Goal: Obtain resource: Download file/media

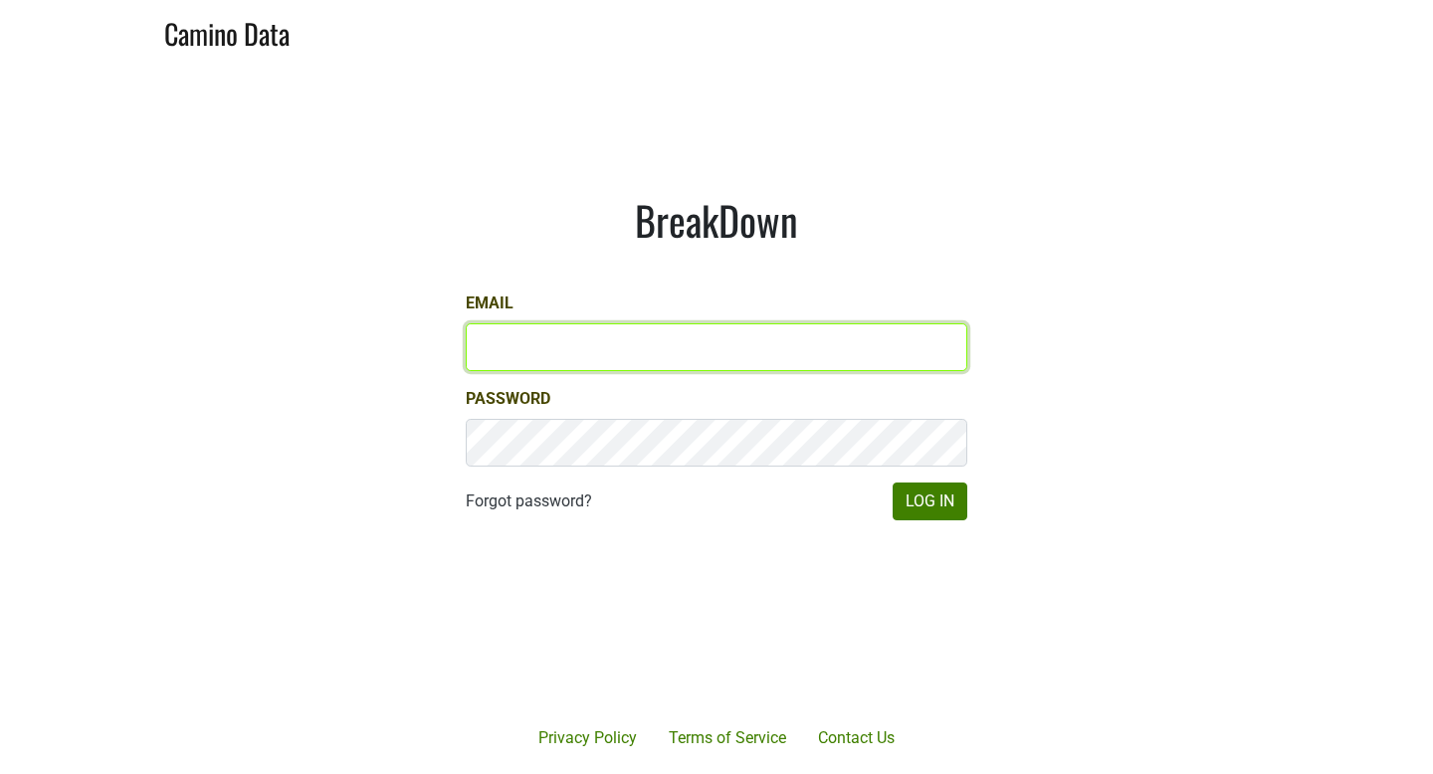
click at [560, 342] on input "Email" at bounding box center [717, 347] width 502 height 48
type input "[PERSON_NAME][EMAIL_ADDRESS][DOMAIN_NAME]"
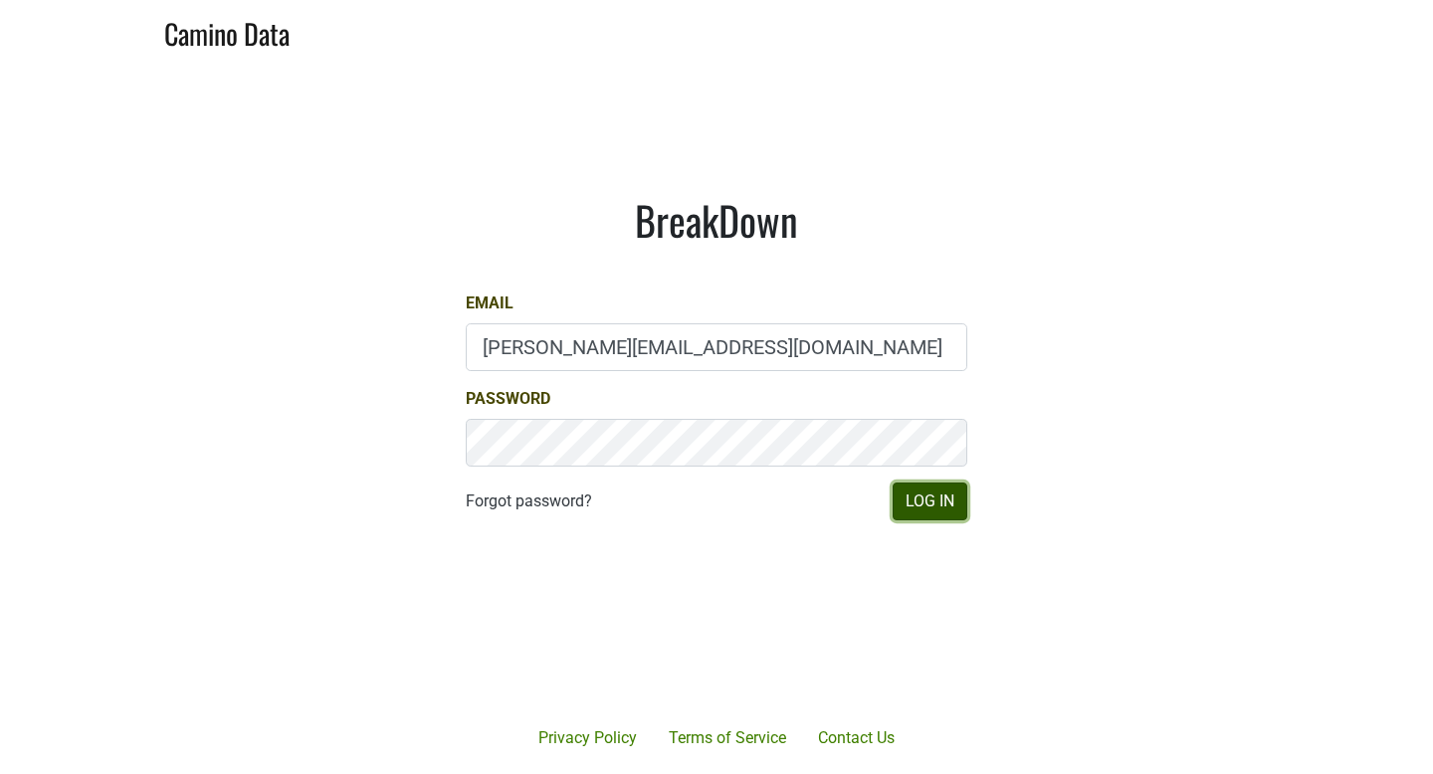
click at [908, 504] on button "Log In" at bounding box center [930, 502] width 75 height 38
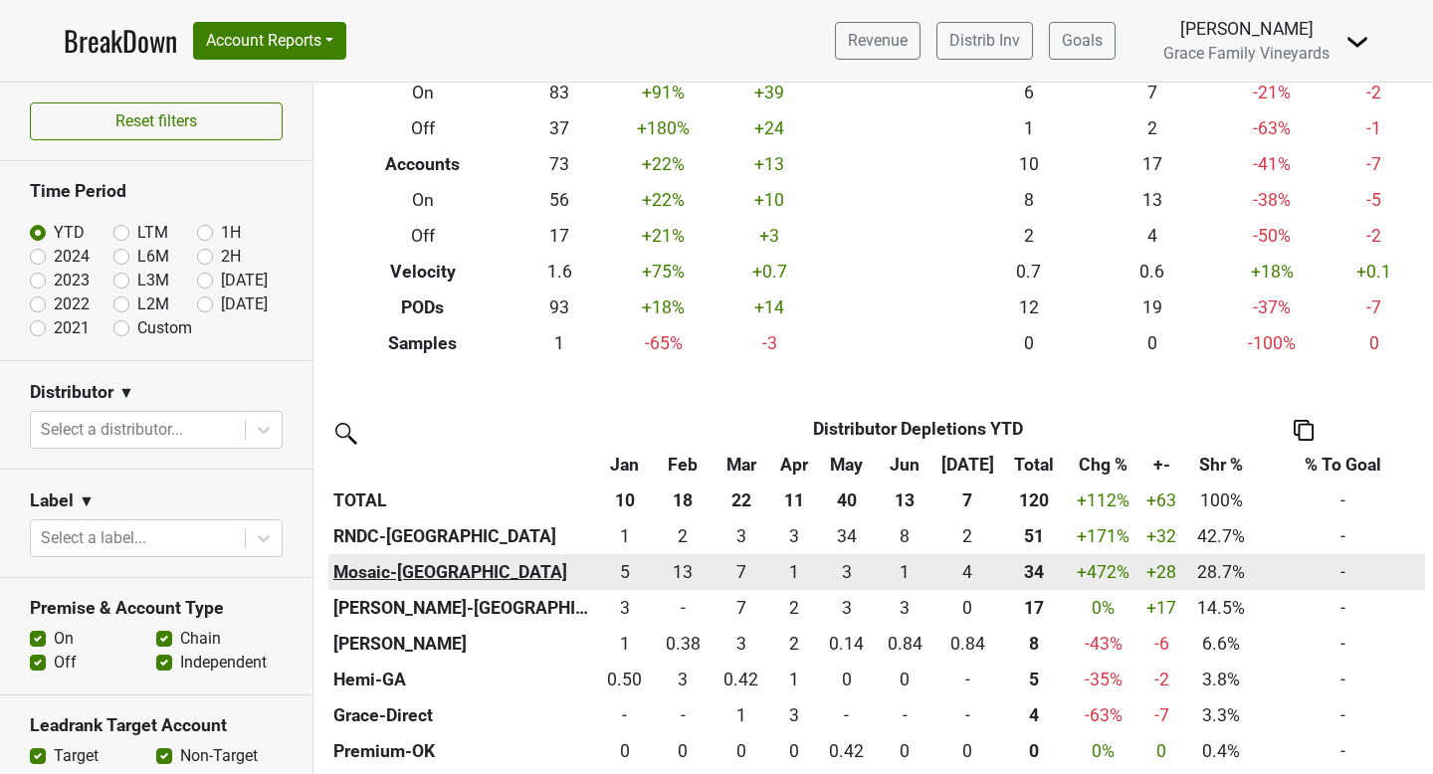
scroll to position [214, 0]
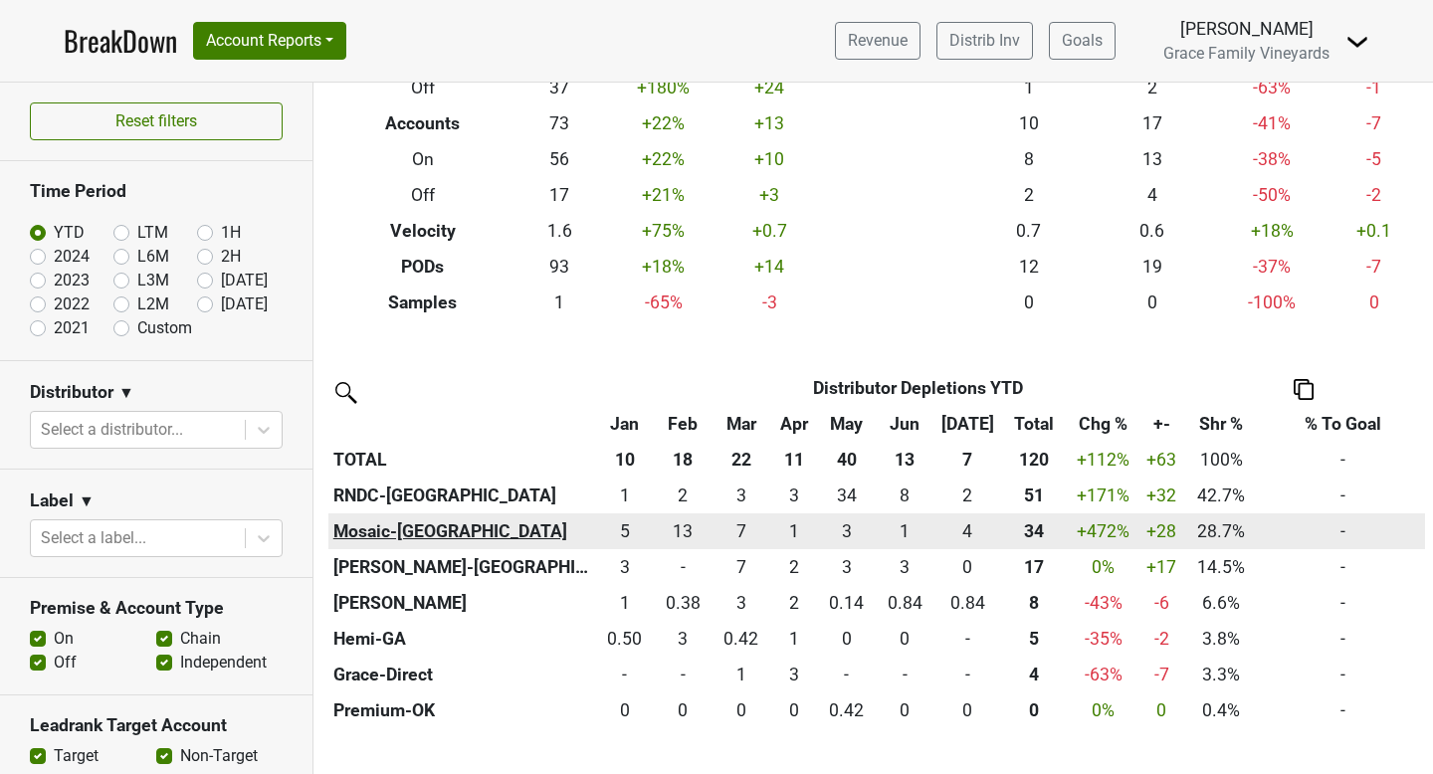
click at [387, 522] on th "Mosaic-[GEOGRAPHIC_DATA]" at bounding box center [462, 532] width 268 height 36
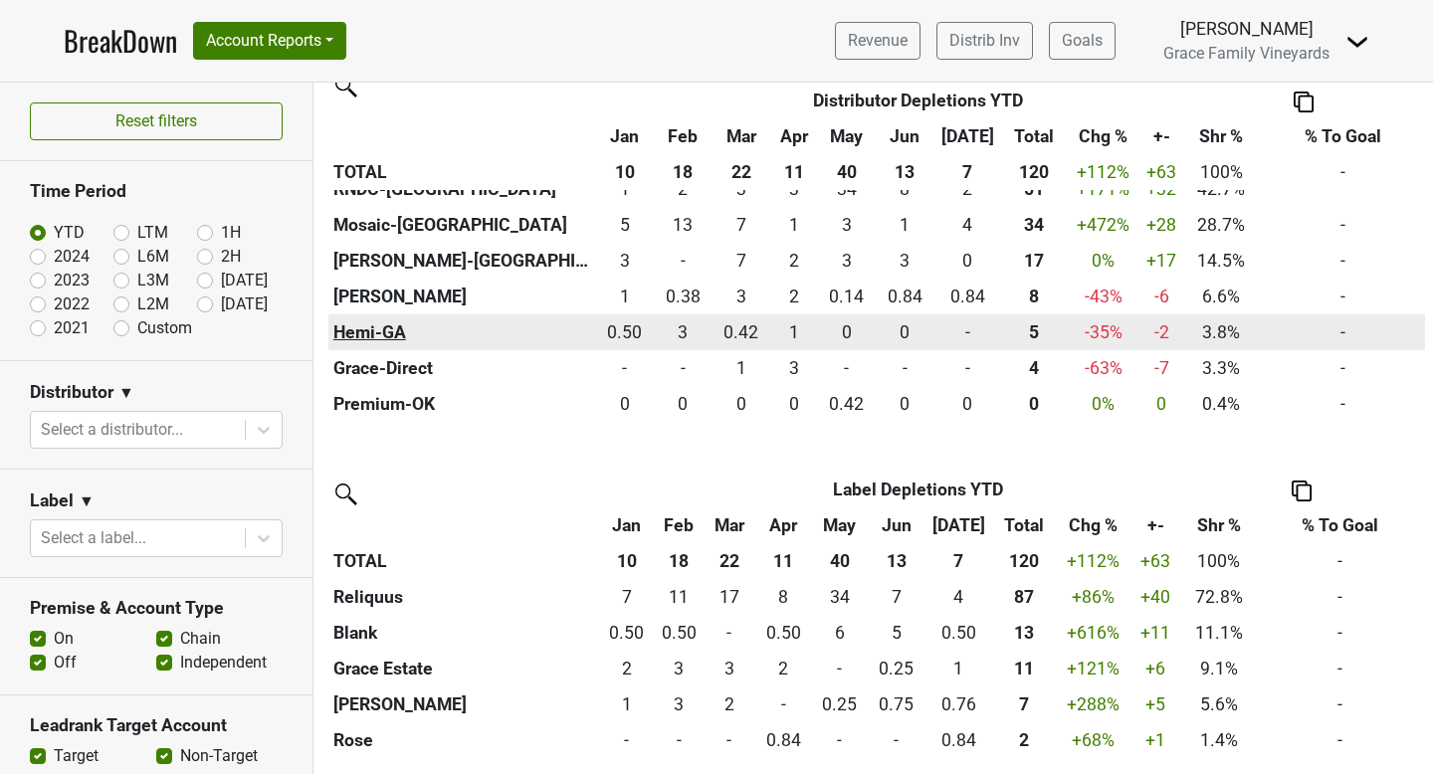
scroll to position [413, 0]
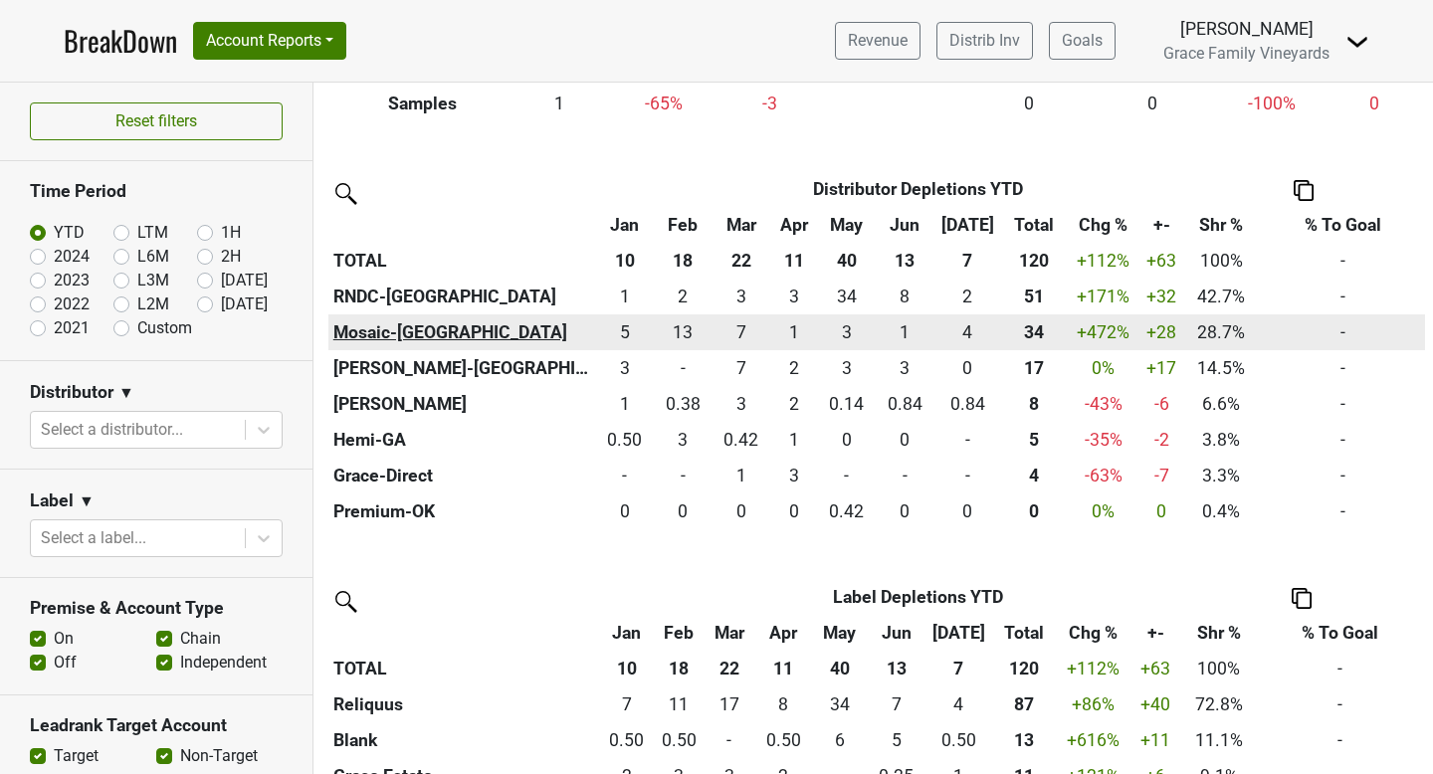
click at [380, 331] on th "Mosaic-[GEOGRAPHIC_DATA]" at bounding box center [462, 333] width 268 height 36
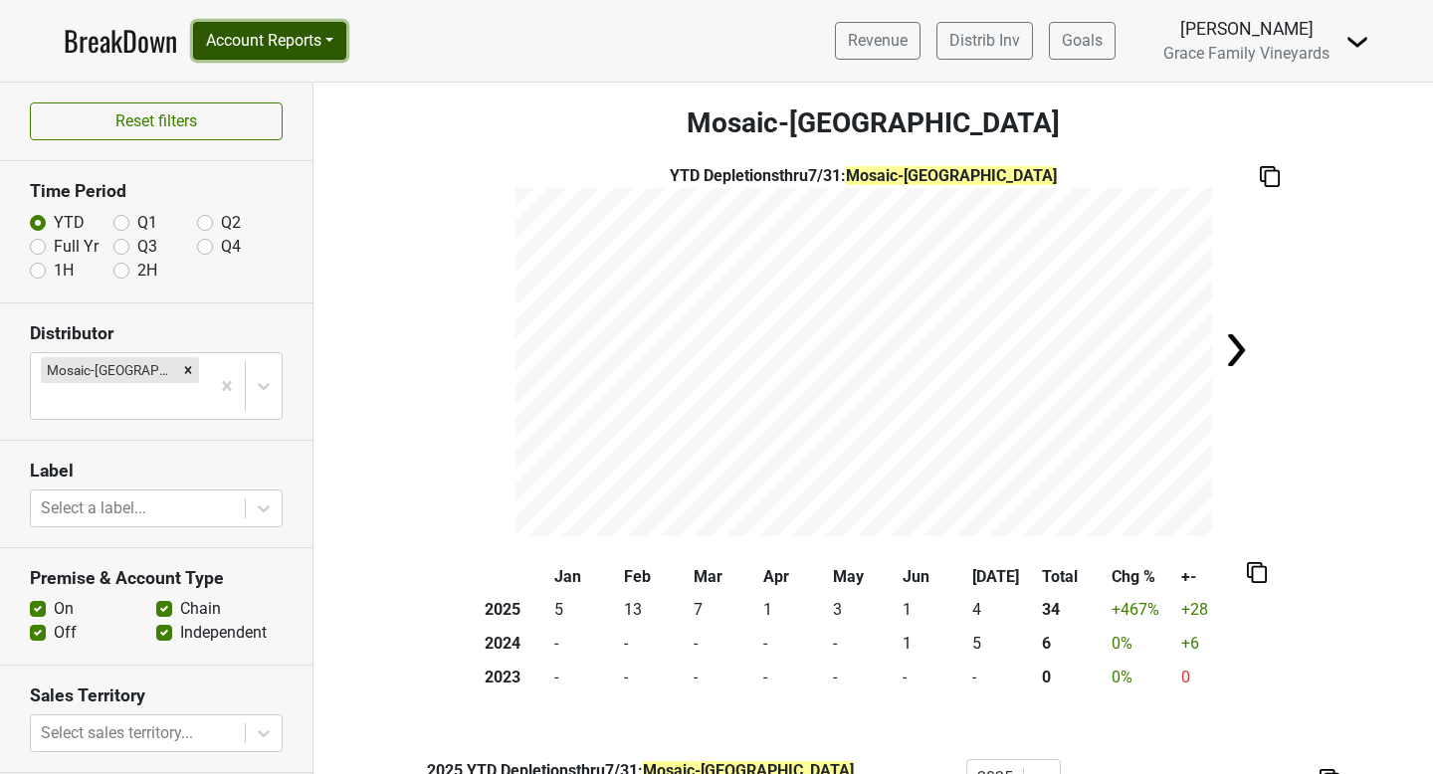
click at [326, 35] on button "Account Reports" at bounding box center [269, 41] width 153 height 38
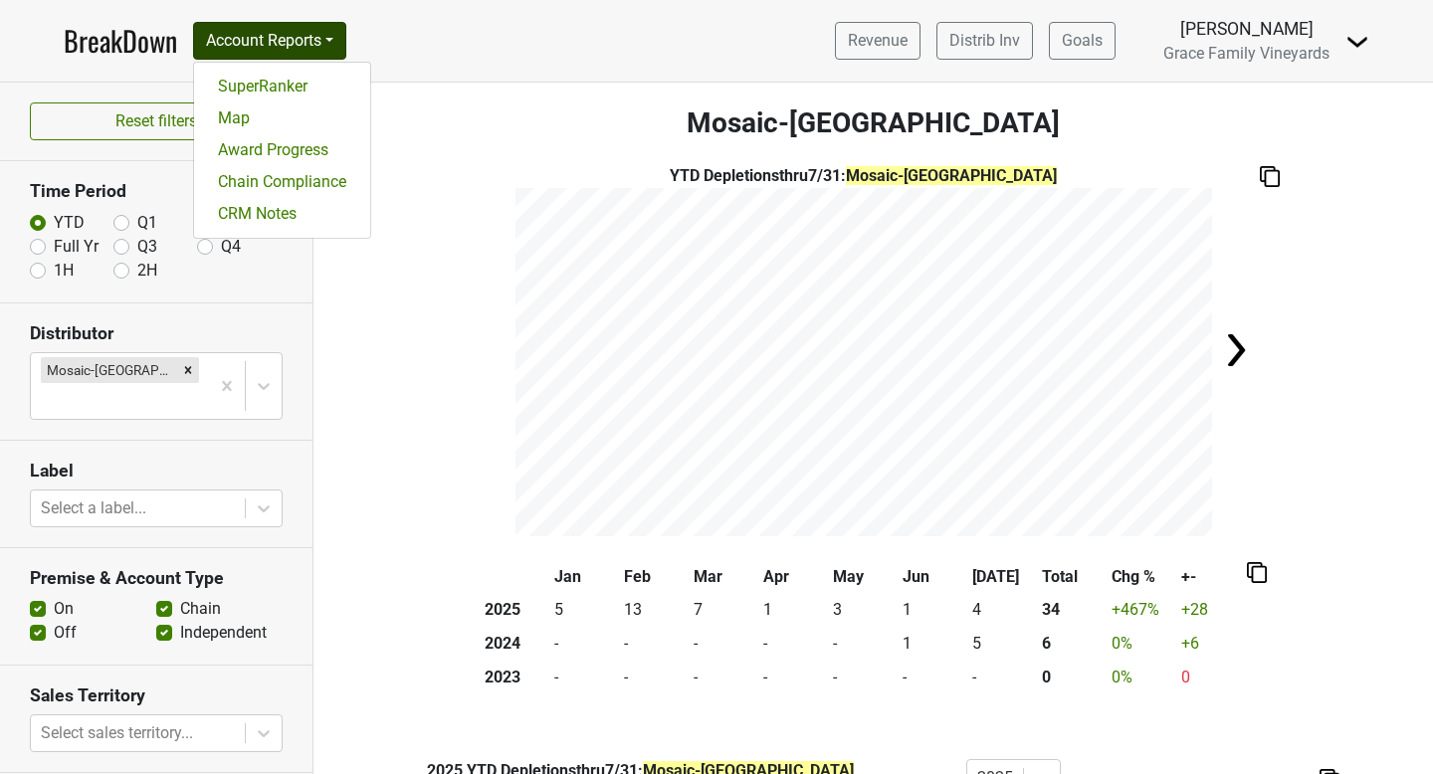
click at [452, 53] on nav "BreakDown Account Reports SuperRanker Map Award Progress Chain Compliance CRM N…" at bounding box center [717, 41] width 1338 height 82
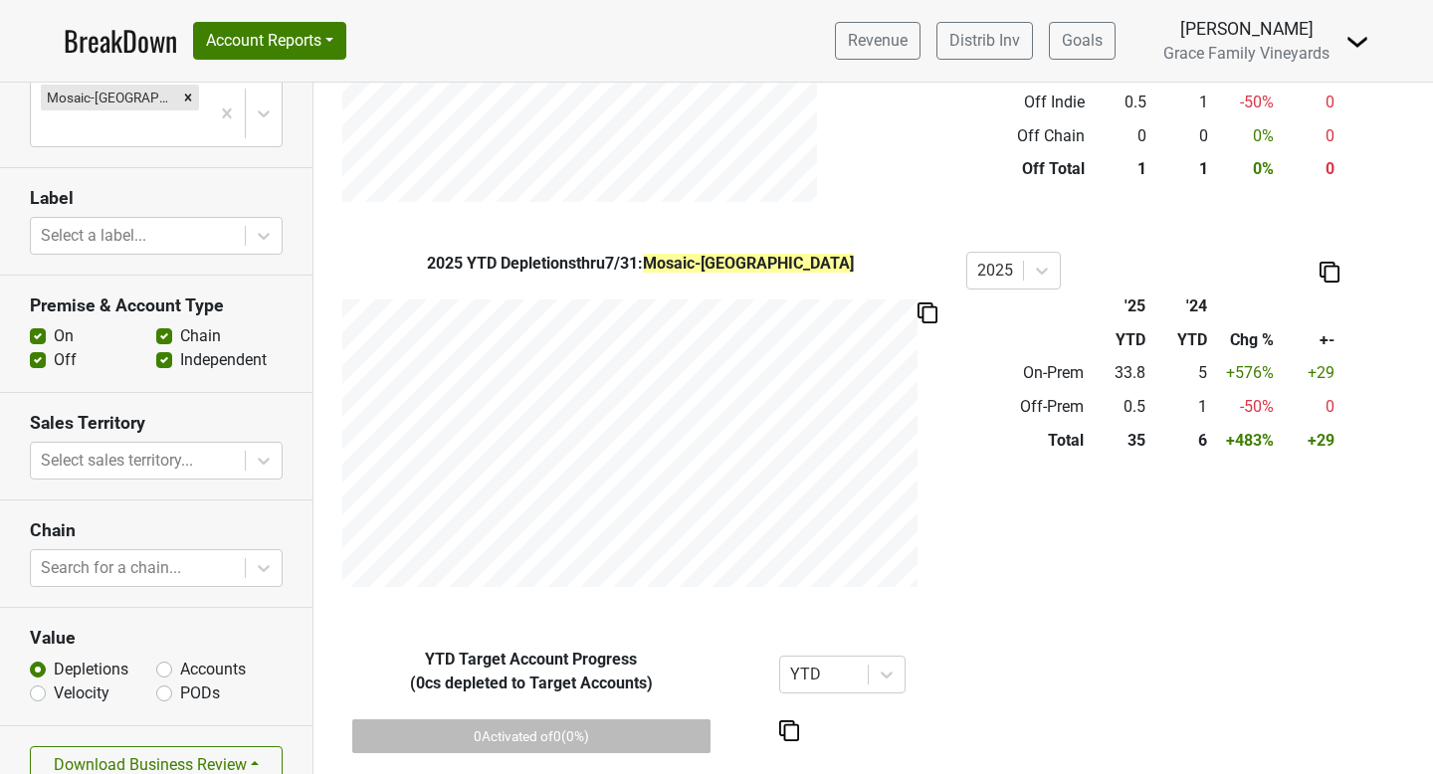
scroll to position [930, 0]
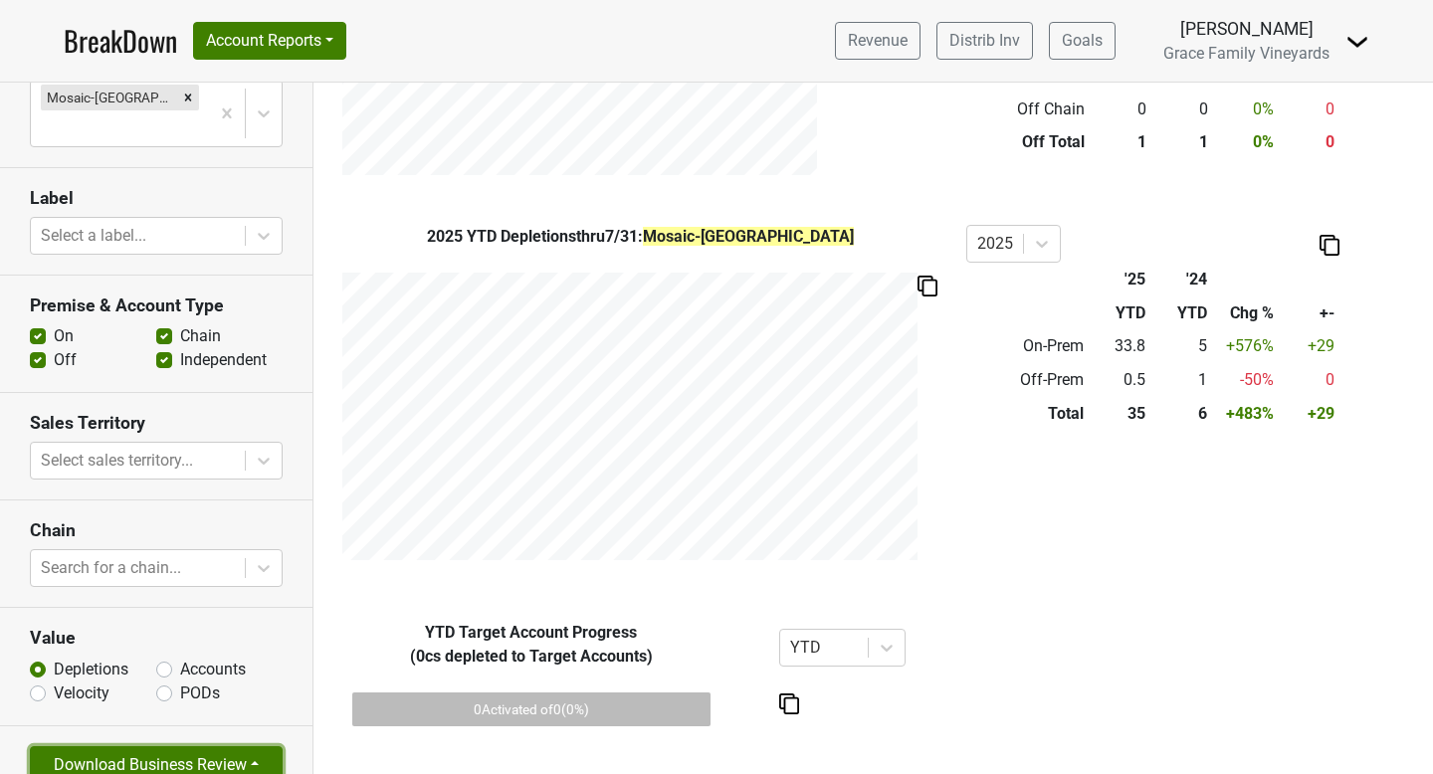
click at [237, 746] on button "Download Business Review" at bounding box center [156, 765] width 253 height 38
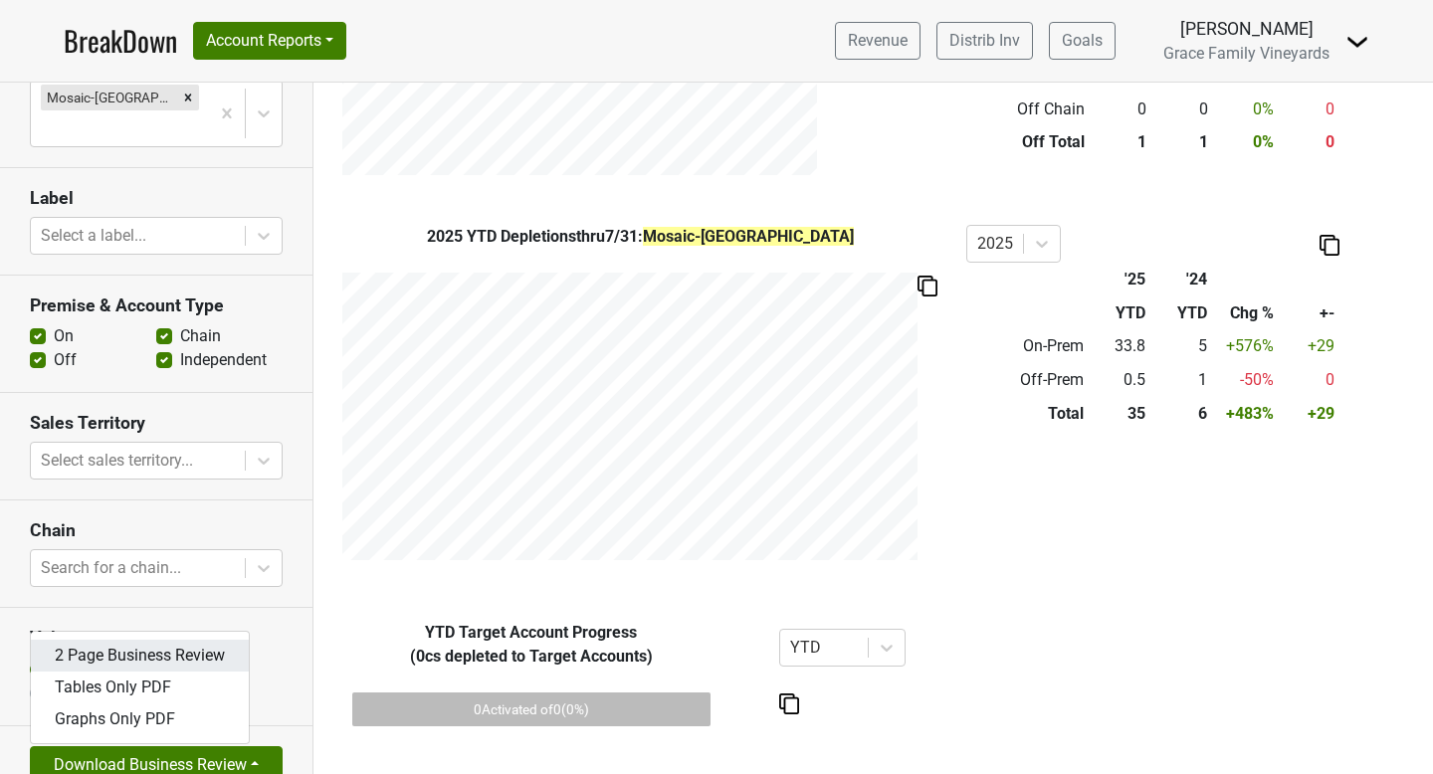
click at [198, 640] on link "2 Page Business Review" at bounding box center [140, 656] width 218 height 32
